Goal: Transaction & Acquisition: Purchase product/service

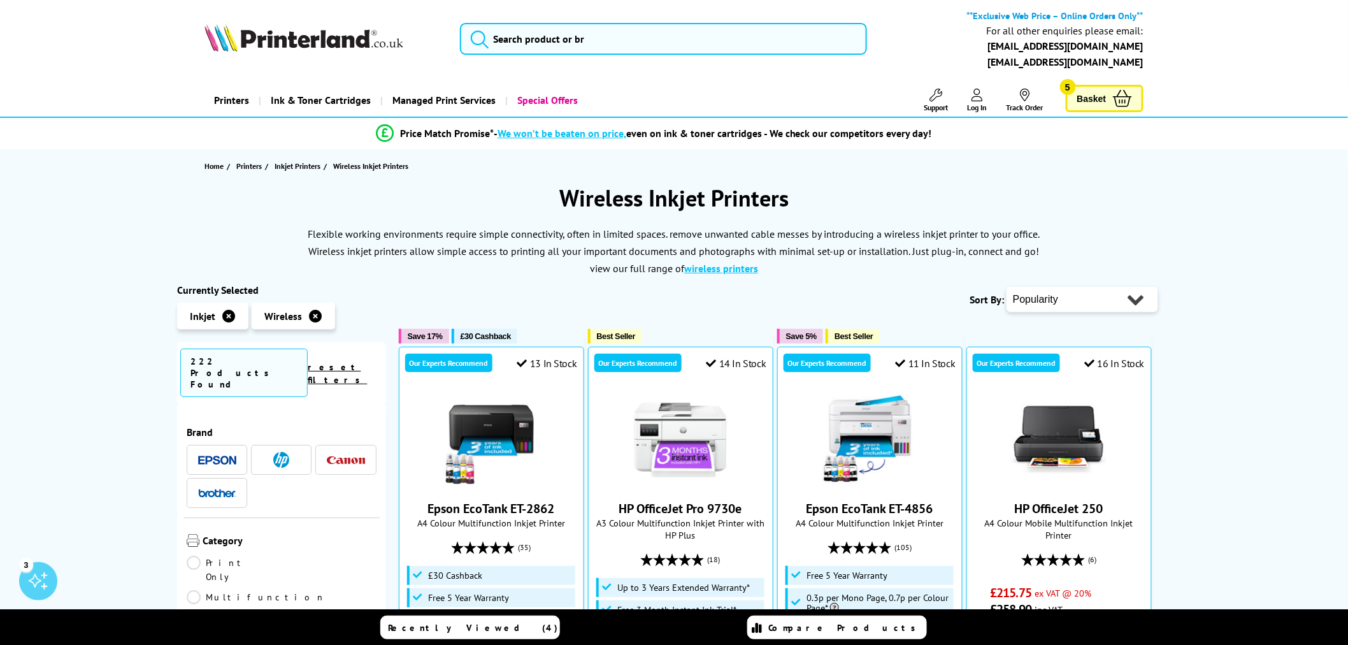
click at [489, 43] on button "submit" at bounding box center [477, 37] width 32 height 28
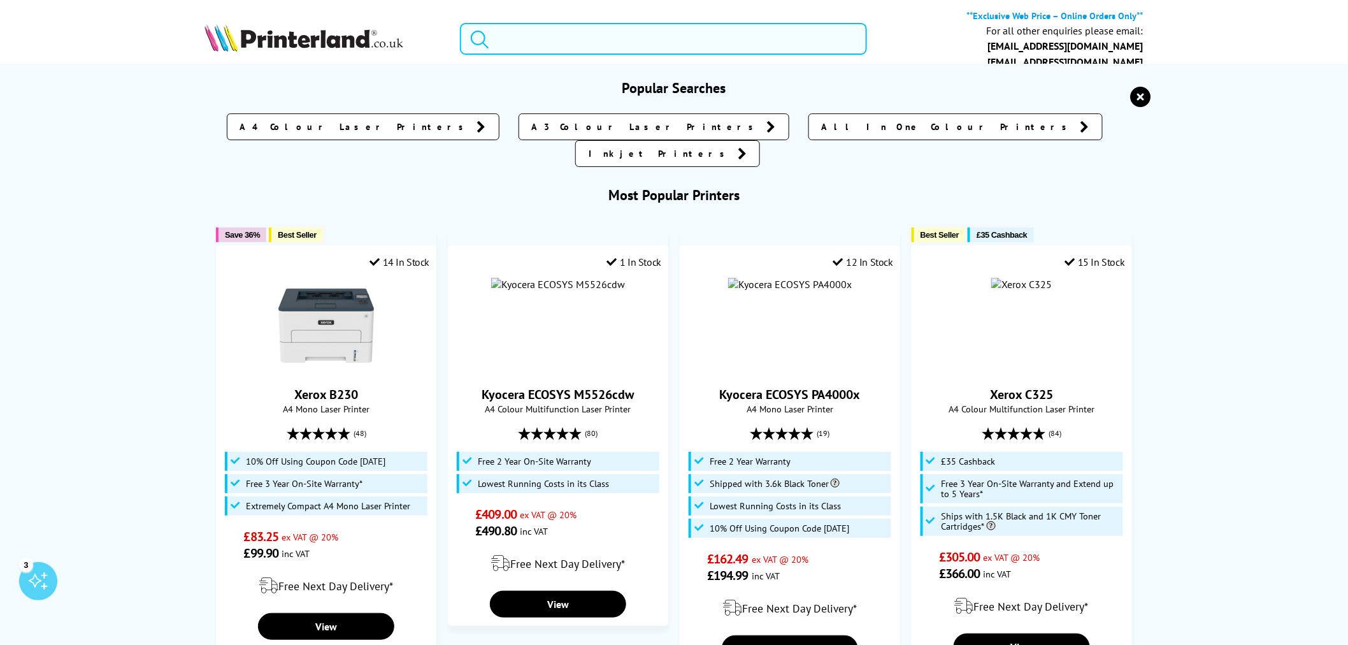
click at [500, 42] on input "search" at bounding box center [663, 39] width 407 height 32
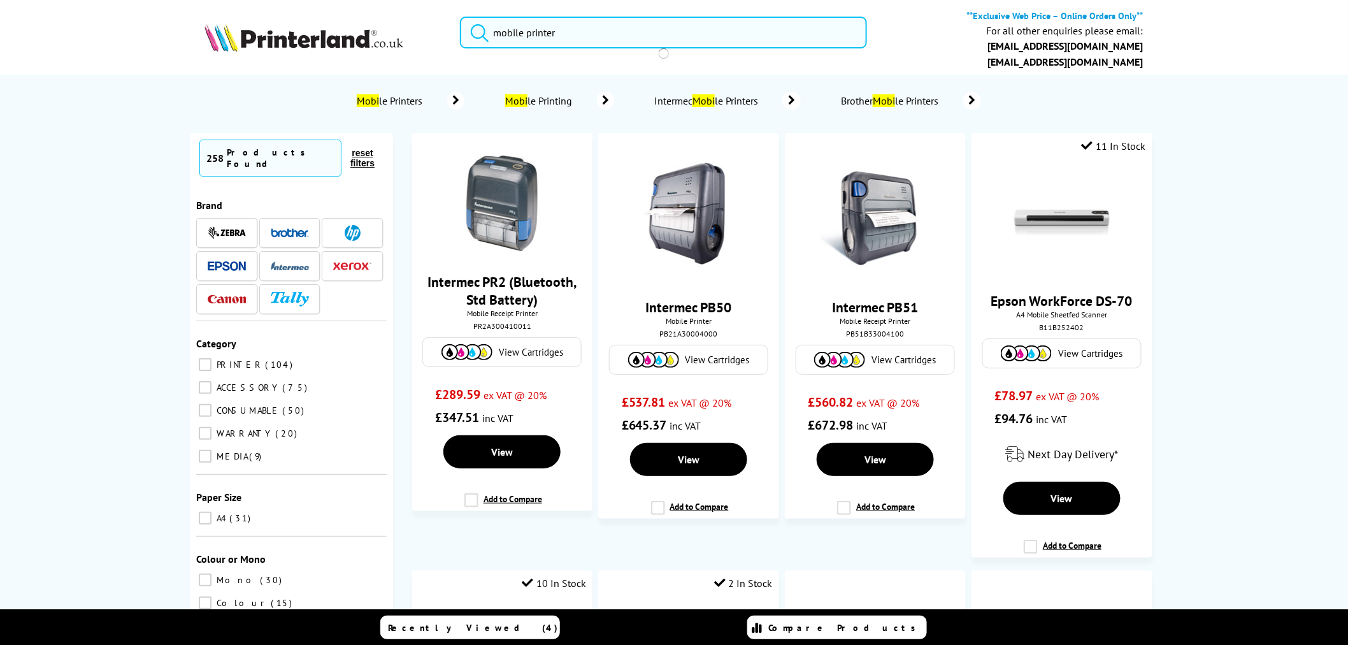
type input "mobile printer"
click at [461, 17] on button "submit" at bounding box center [477, 31] width 32 height 28
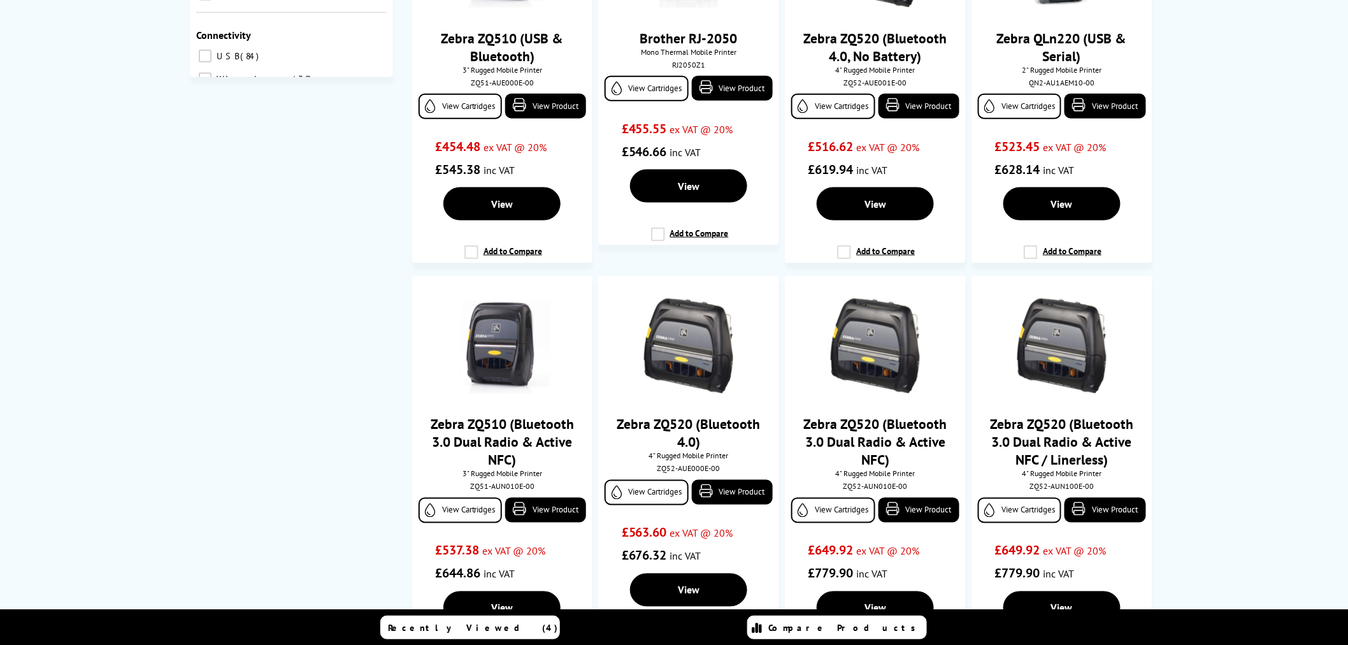
scroll to position [212, 0]
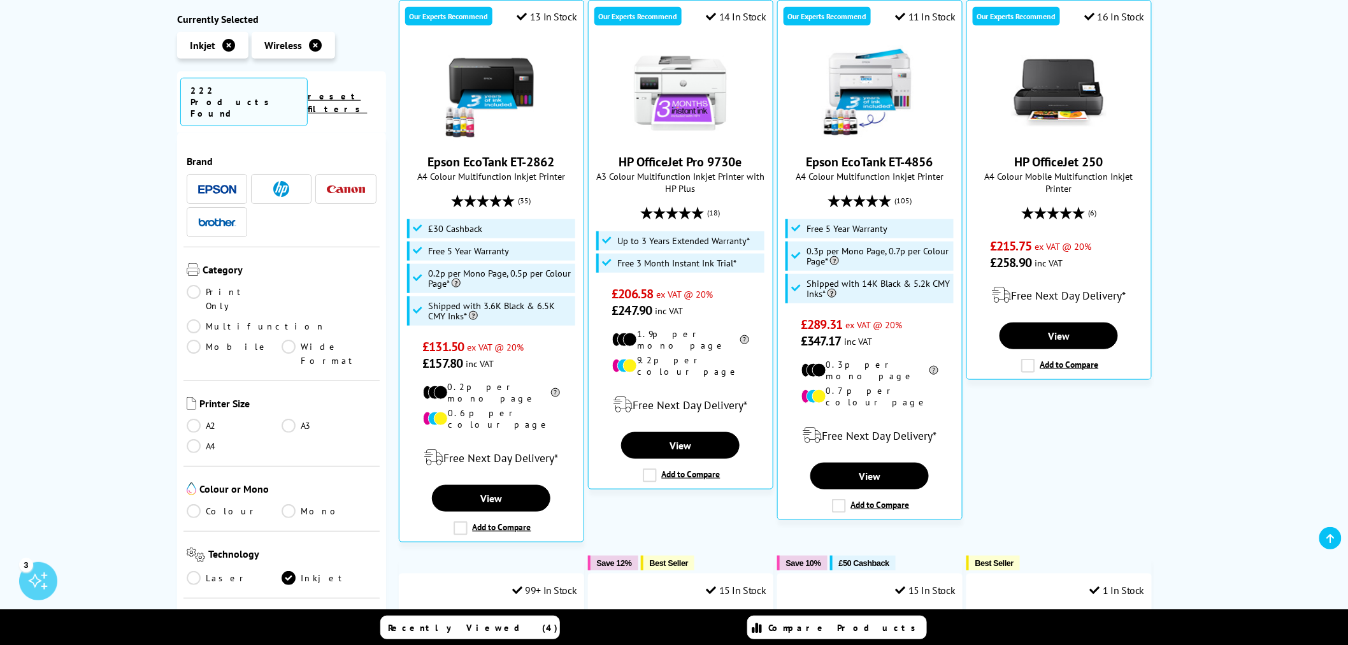
scroll to position [354, 0]
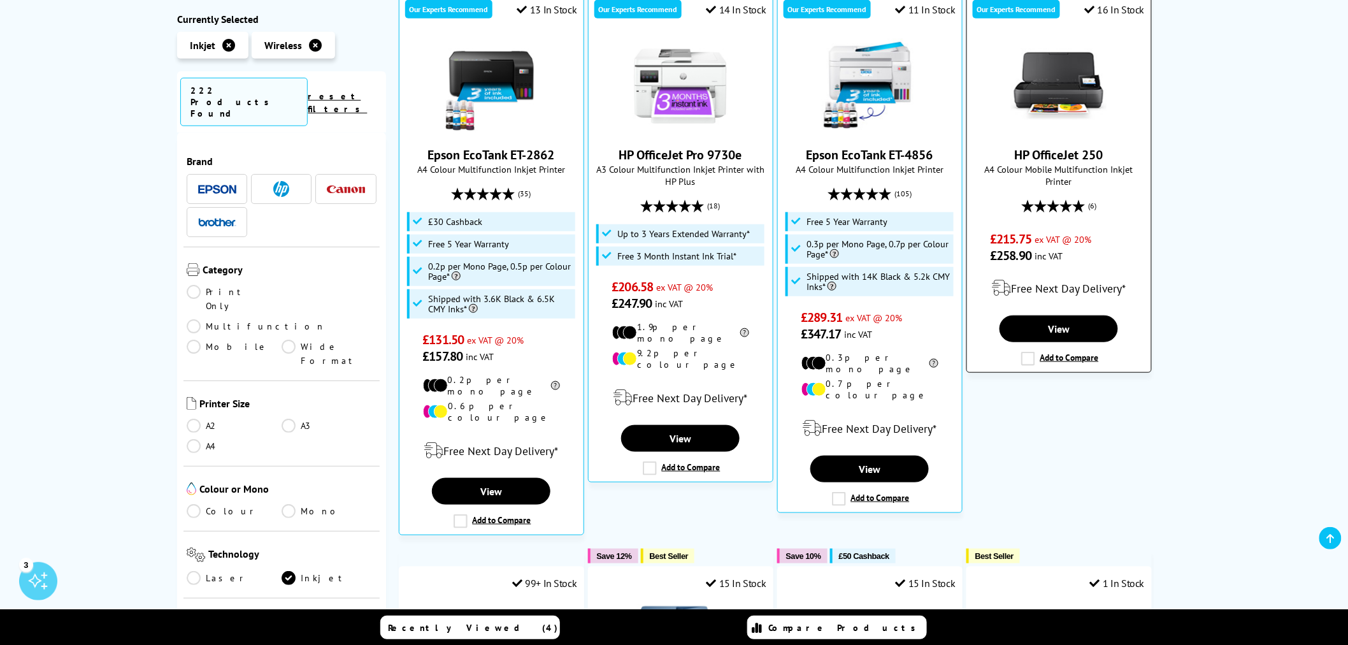
click at [1081, 158] on link "HP OfficeJet 250" at bounding box center [1059, 155] width 89 height 17
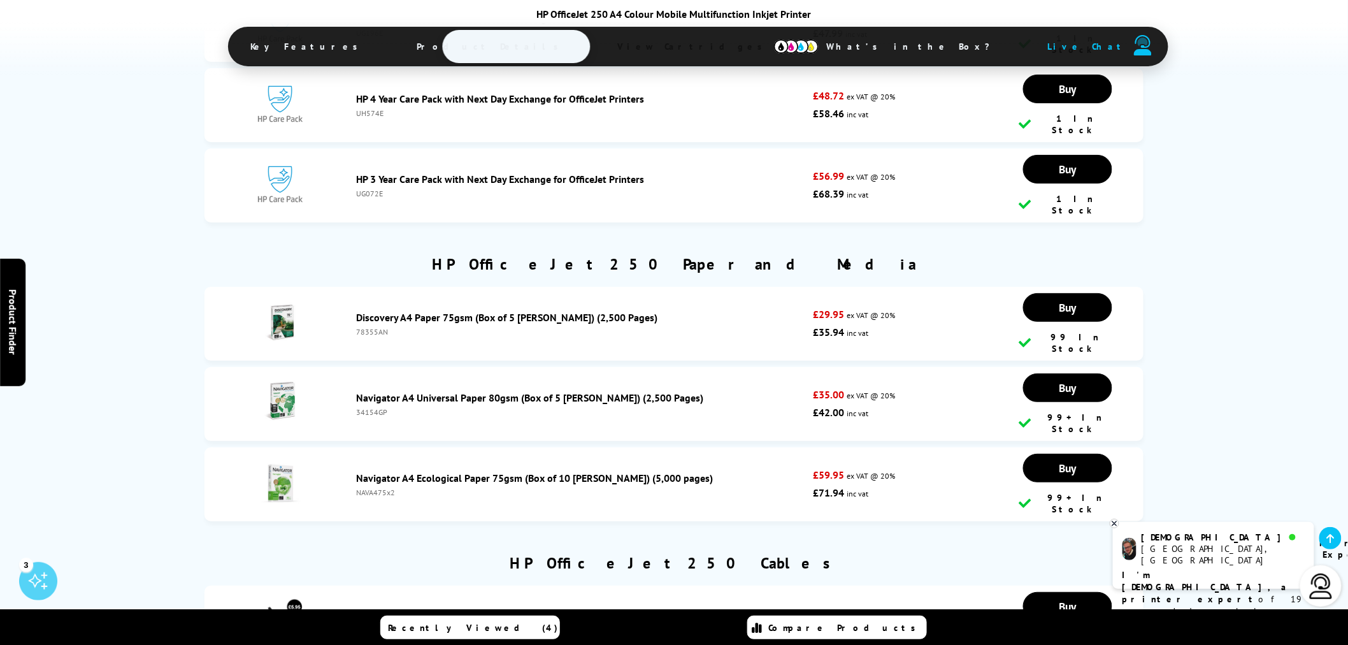
scroll to position [4177, 0]
